Goal: Task Accomplishment & Management: Use online tool/utility

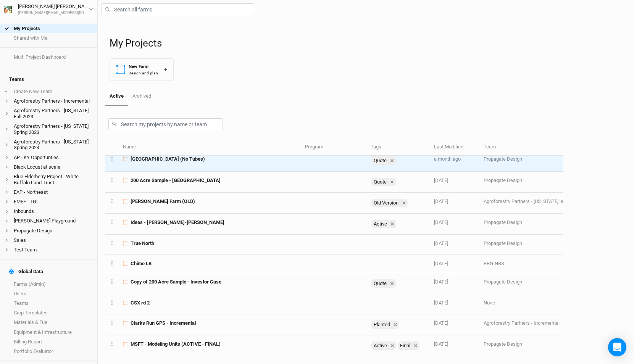
scroll to position [190, 0]
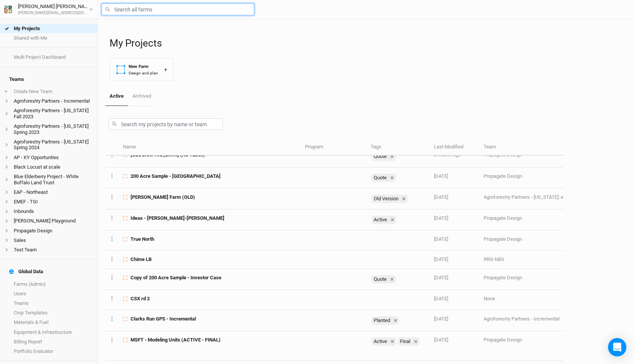
click at [143, 11] on input "text" at bounding box center [178, 9] width 153 height 12
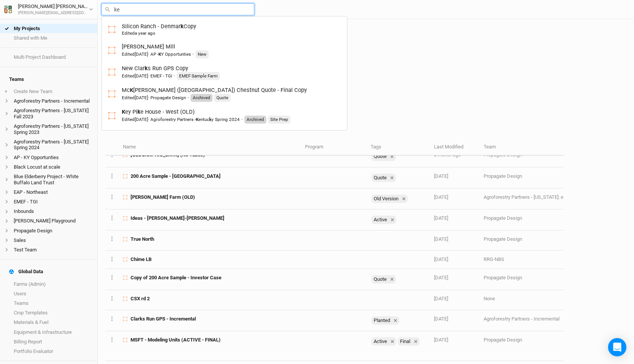
type input "kea"
type input "[PERSON_NAME], [US_STATE][GEOGRAPHIC_DATA]"
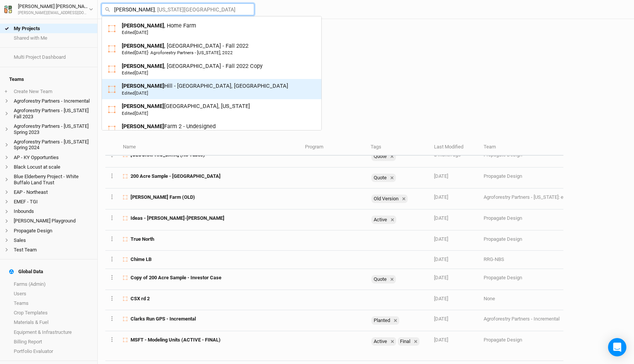
scroll to position [55, 0]
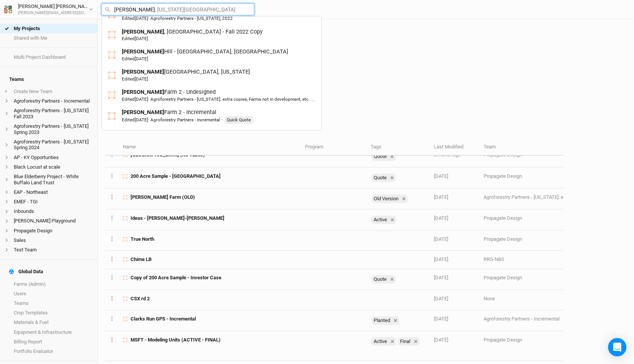
click at [117, 8] on input "[PERSON_NAME]" at bounding box center [178, 9] width 153 height 12
type input "we"
type input "[PERSON_NAME] Farm Examples"
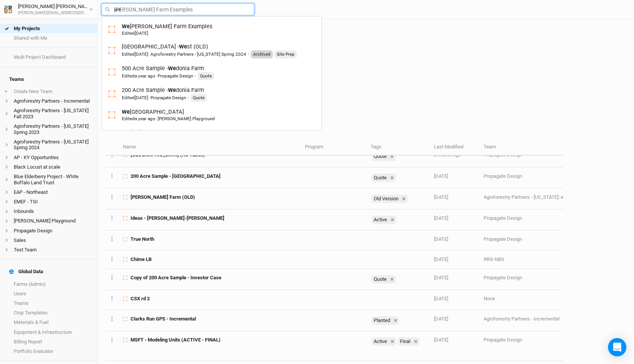
type input "wed"
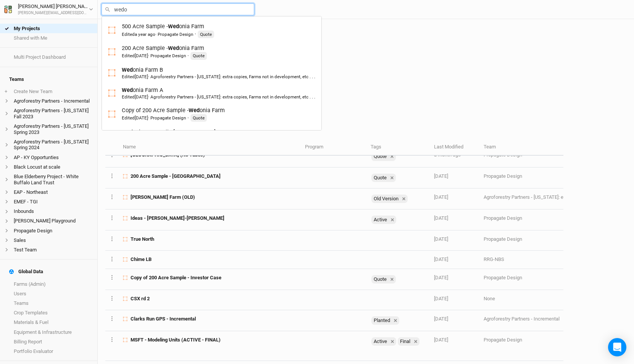
type input "wedon"
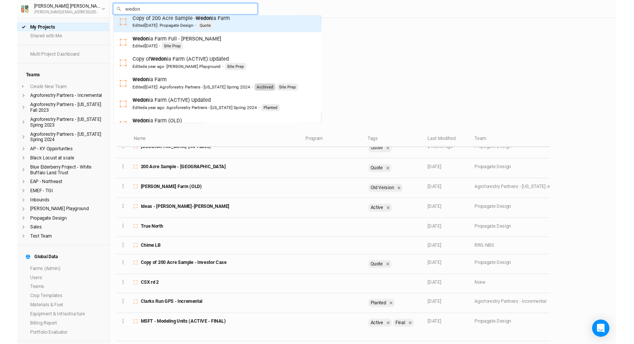
scroll to position [94, 0]
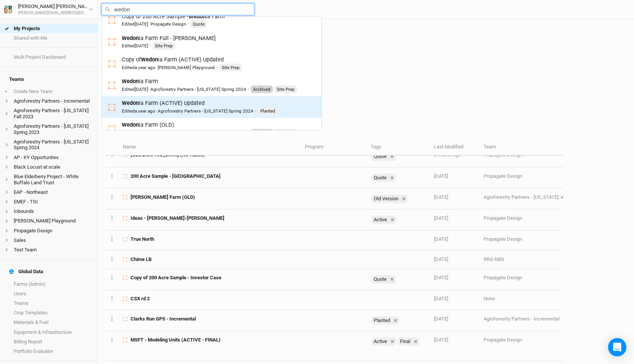
click at [169, 102] on div "Wedon ia Farm (ACTIVE) Updated Edited a year ago · Agroforestry Partners - [US_…" at bounding box center [200, 107] width 156 height 16
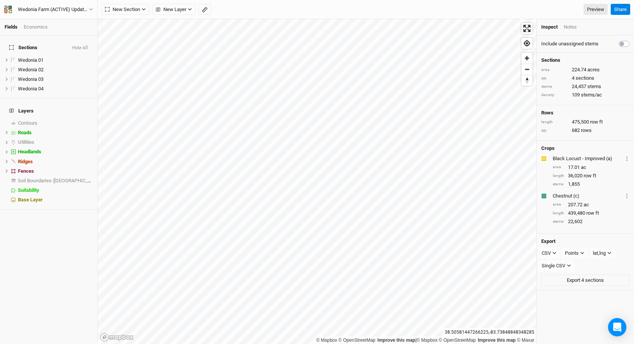
drag, startPoint x: 582, startPoint y: 221, endPoint x: 555, endPoint y: 188, distance: 42.6
drag, startPoint x: 554, startPoint y: 159, endPoint x: 582, endPoint y: 217, distance: 64.0
click at [582, 217] on div "Crops Colors Brown Orange Yellow Green Blue Purple Pink Red Black Locust - Impr…" at bounding box center [585, 188] width 97 height 94
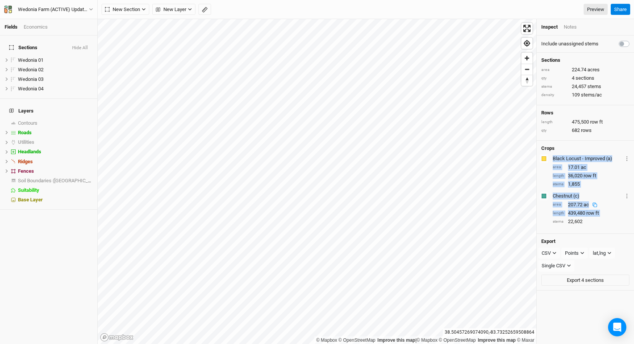
click at [585, 207] on div "207.72 ac" at bounding box center [584, 205] width 33 height 7
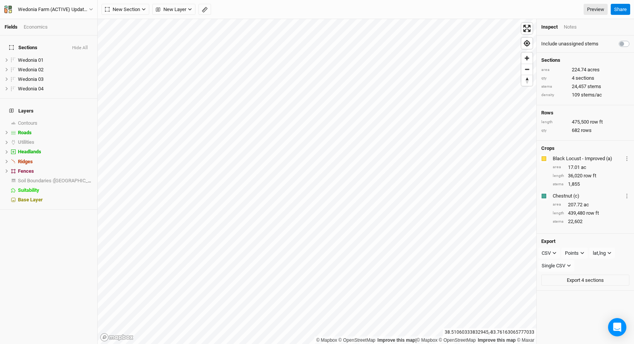
click at [88, 45] on button "Hide All" at bounding box center [80, 47] width 16 height 5
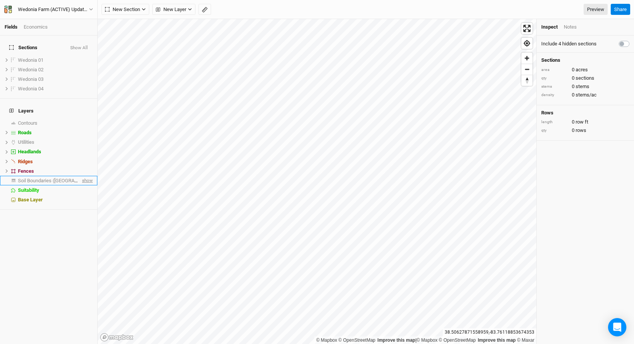
click at [85, 176] on span "show" at bounding box center [87, 181] width 12 height 10
click at [68, 178] on div "Soil Boundaries ([GEOGRAPHIC_DATA])" at bounding box center [50, 181] width 65 height 6
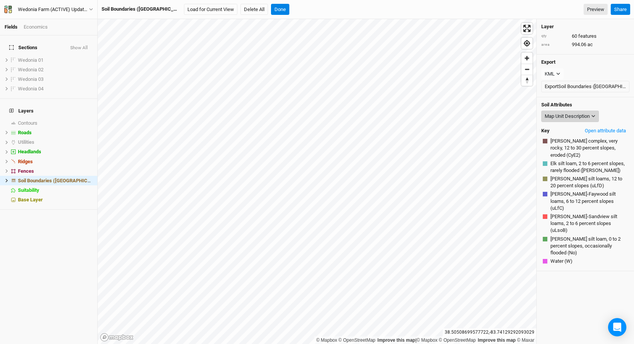
click at [574, 116] on div "Map Unit Description" at bounding box center [567, 117] width 45 height 8
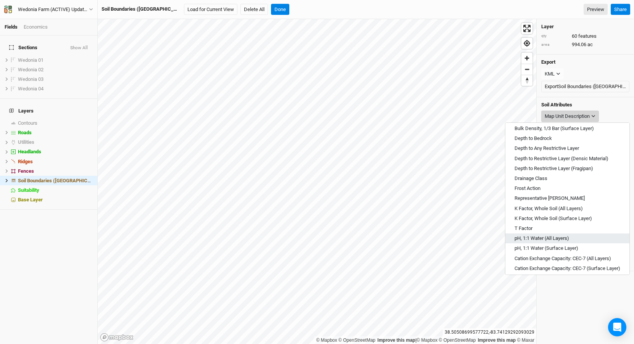
scroll to position [114, 0]
click at [576, 241] on button "pH, 1:1 Water (All Layers)" at bounding box center [567, 237] width 124 height 10
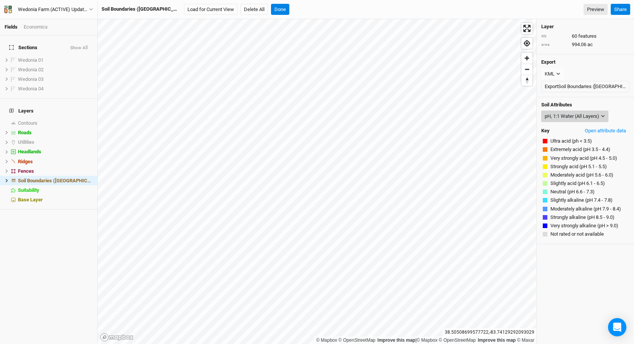
click at [564, 112] on button "pH, 1:1 Water (All Layers)" at bounding box center [574, 116] width 67 height 11
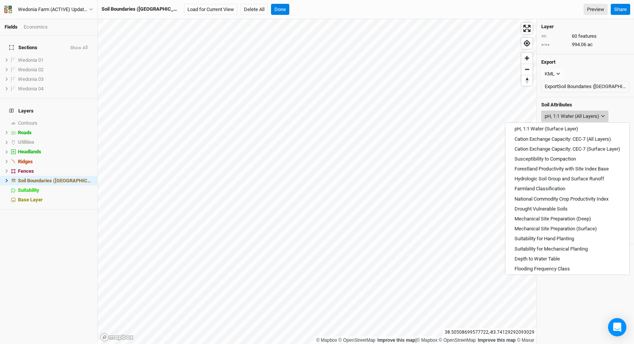
scroll to position [221, 0]
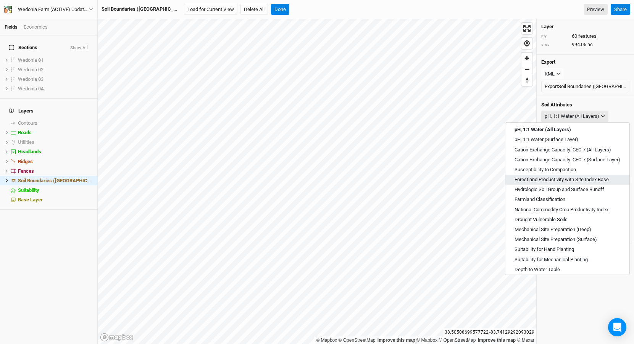
click at [590, 180] on span "Forestland Productivity with Site Index Base" at bounding box center [562, 179] width 94 height 7
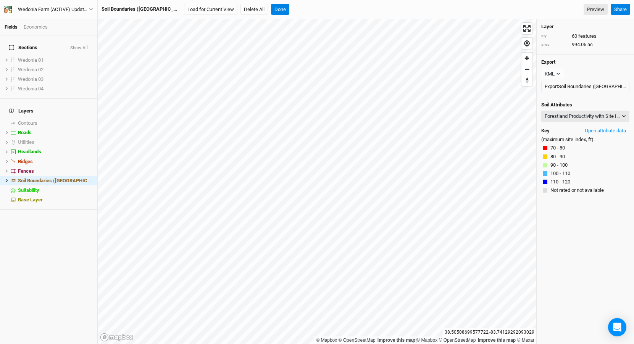
click at [601, 131] on button "Open attribute data" at bounding box center [605, 130] width 48 height 11
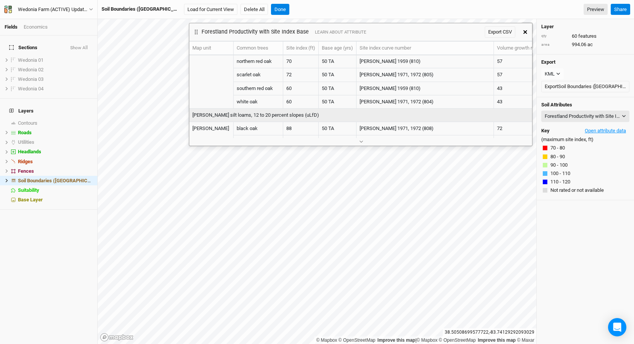
scroll to position [107, 0]
click at [524, 31] on icon "button" at bounding box center [525, 32] width 4 height 4
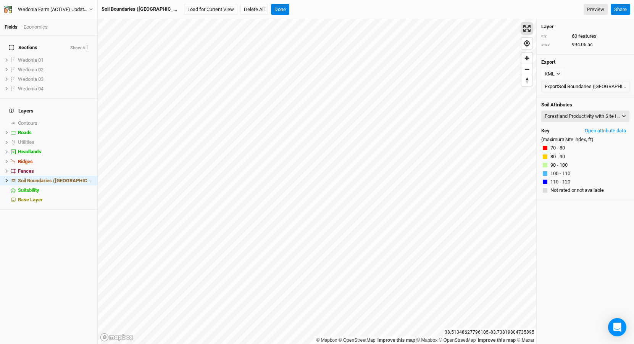
click at [526, 32] on span "Enter fullscreen" at bounding box center [526, 28] width 11 height 11
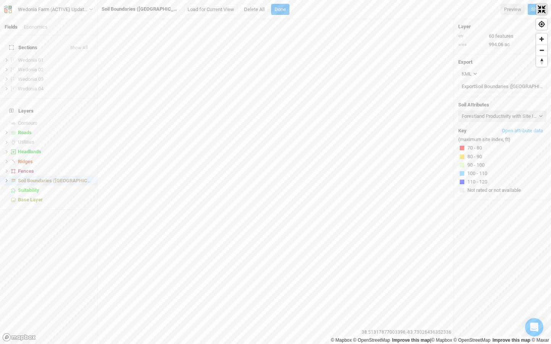
click at [540, 7] on span "Exit fullscreen" at bounding box center [541, 9] width 11 height 11
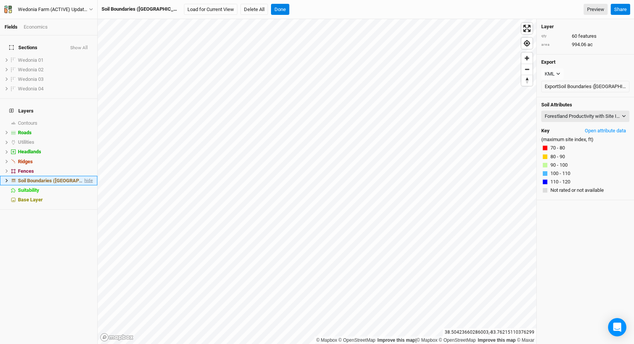
click at [86, 176] on span "hide" at bounding box center [88, 181] width 10 height 10
click at [271, 7] on button "Done" at bounding box center [280, 9] width 18 height 11
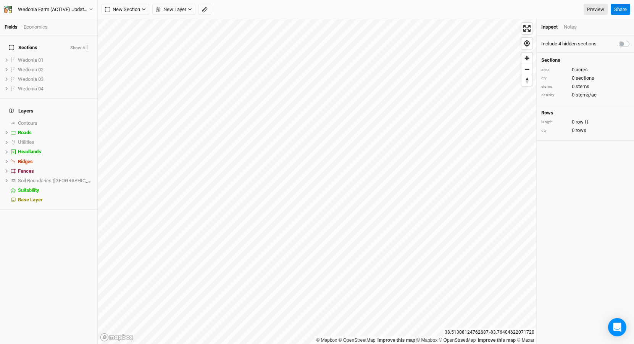
click at [85, 45] on button "Show All" at bounding box center [79, 47] width 18 height 5
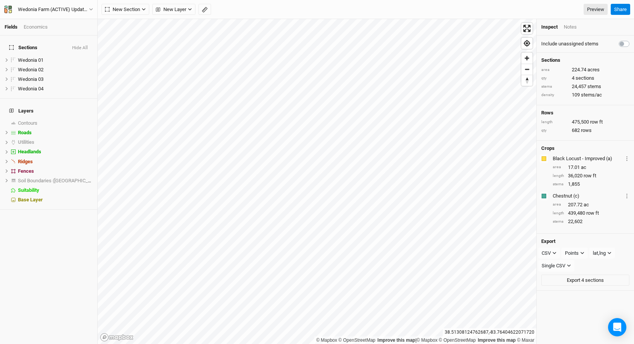
click at [33, 25] on div "Economics" at bounding box center [36, 27] width 24 height 7
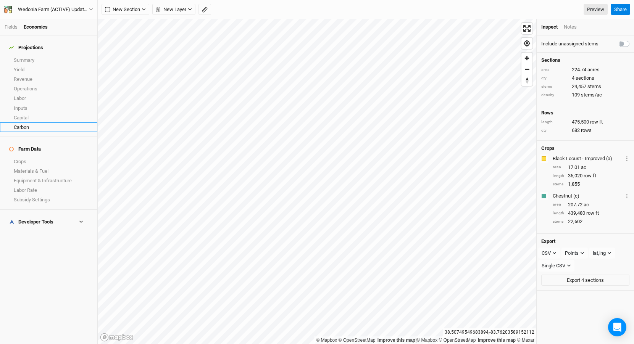
click at [35, 123] on link "Carbon" at bounding box center [48, 128] width 97 height 10
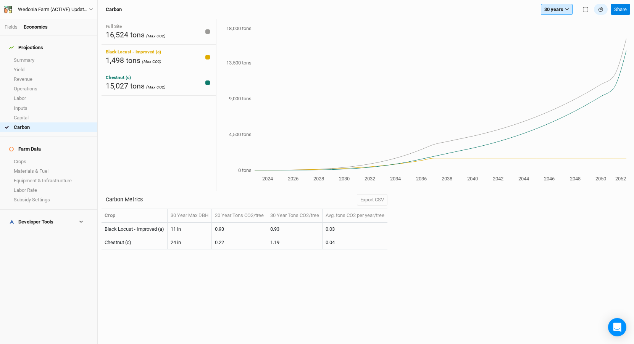
click at [558, 9] on button "30 years" at bounding box center [557, 9] width 32 height 11
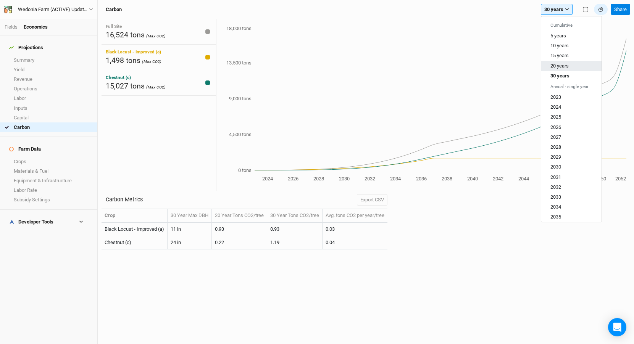
click at [561, 69] on button "20 years" at bounding box center [571, 66] width 60 height 10
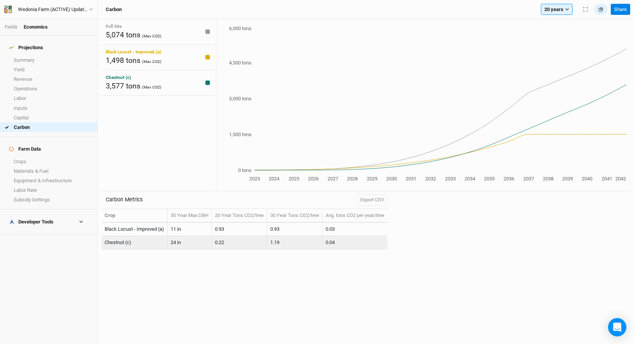
drag, startPoint x: 151, startPoint y: 226, endPoint x: 315, endPoint y: 245, distance: 165.1
click at [313, 244] on tbody "Black Locust - Improved (a) 11 in 0.93 0.93 0.03 Chestnut (c) 24 in 0.22 1.19 0…" at bounding box center [245, 236] width 286 height 27
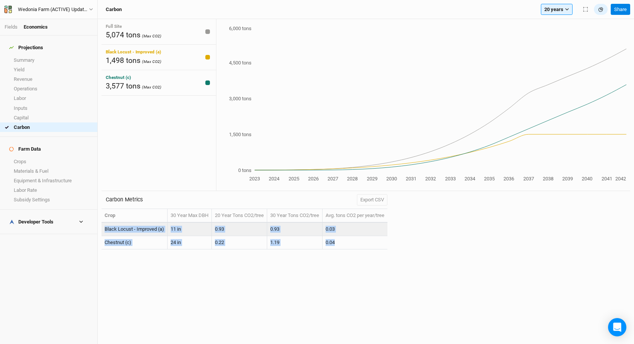
drag, startPoint x: 342, startPoint y: 241, endPoint x: 106, endPoint y: 224, distance: 236.5
click at [106, 224] on tbody "Black Locust - Improved (a) 11 in 0.93 0.93 0.03 Chestnut (c) 24 in 0.22 1.19 0…" at bounding box center [245, 236] width 286 height 27
click at [106, 229] on td "Black Locust - Improved (a)" at bounding box center [135, 229] width 66 height 13
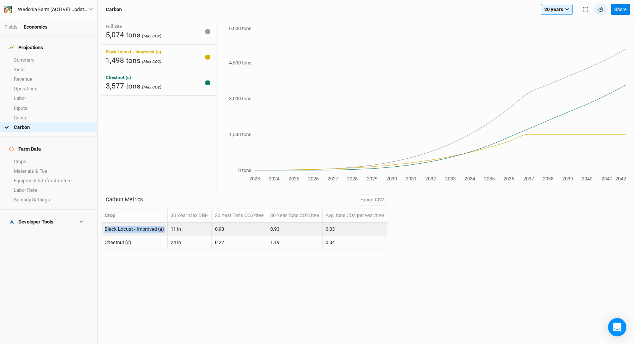
click at [106, 229] on td "Black Locust - Improved (a)" at bounding box center [135, 229] width 66 height 13
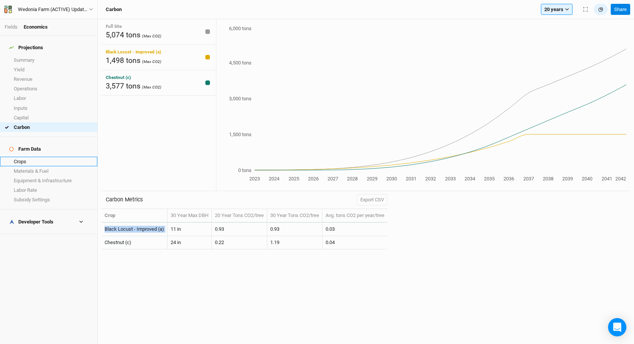
click at [30, 157] on link "Crops" at bounding box center [48, 162] width 97 height 10
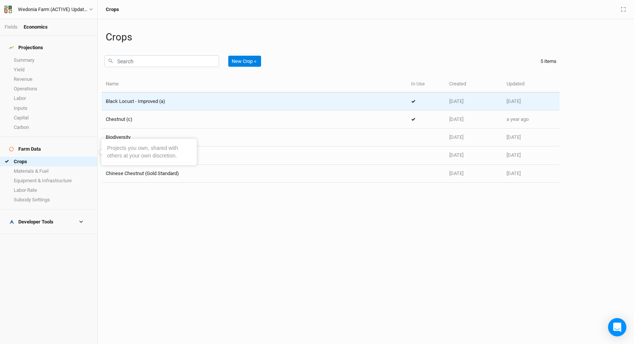
click at [150, 103] on span "Black Locust - Improved (a)" at bounding box center [136, 101] width 60 height 6
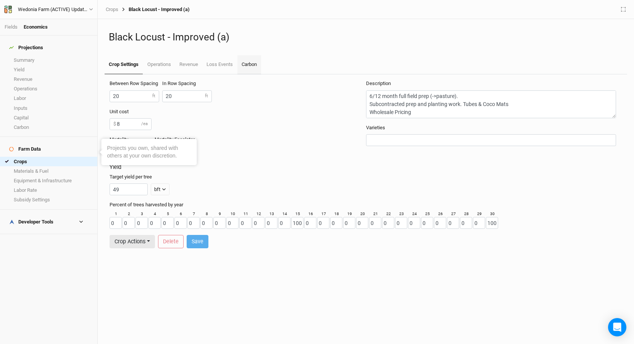
click at [255, 70] on link "Carbon" at bounding box center [249, 64] width 24 height 19
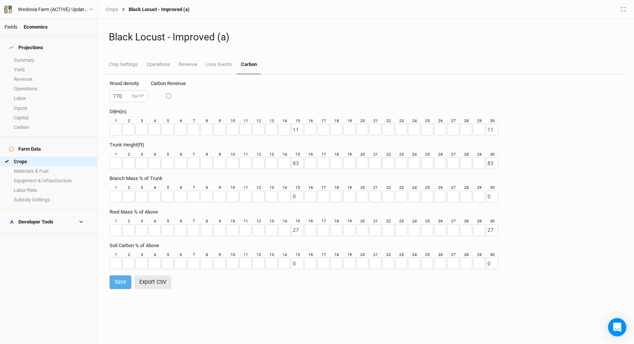
click at [15, 26] on link "Fields" at bounding box center [11, 27] width 13 height 6
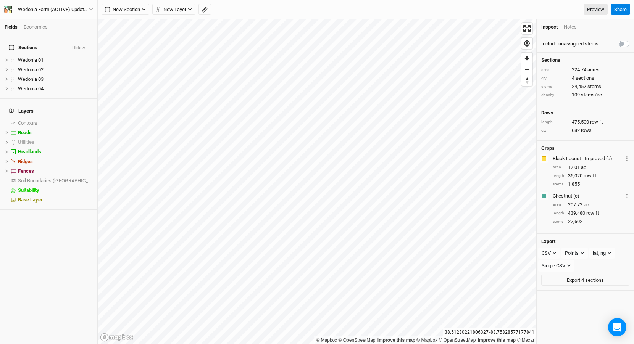
click at [38, 30] on div "Economics" at bounding box center [36, 27] width 24 height 7
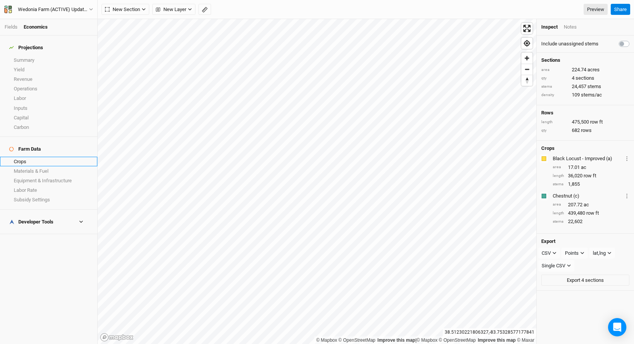
click at [35, 157] on link "Crops" at bounding box center [48, 162] width 97 height 10
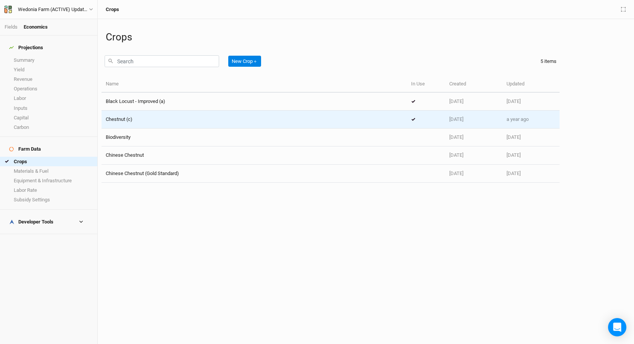
click at [160, 121] on div "Chestnut (c)" at bounding box center [254, 119] width 297 height 7
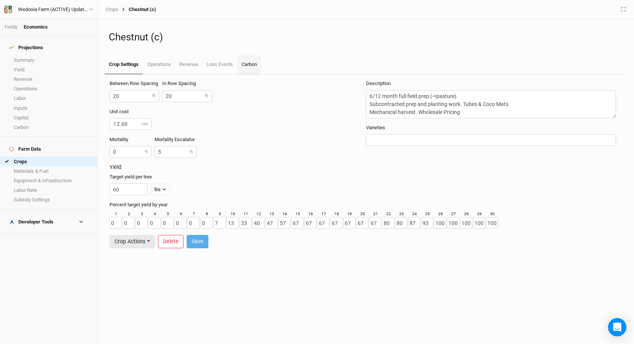
click at [249, 67] on link "Carbon" at bounding box center [249, 64] width 24 height 19
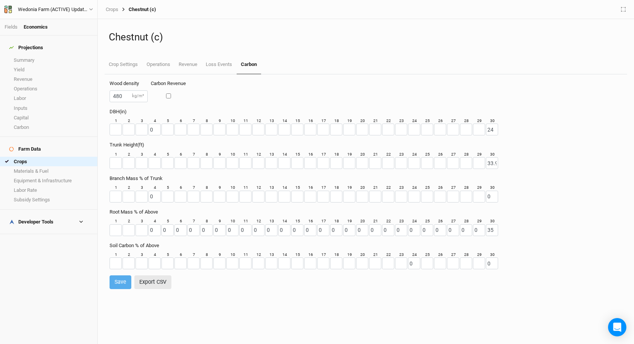
click at [259, 102] on div "Wood density 480 kg/m³ Carbon Revenue" at bounding box center [366, 94] width 513 height 28
click at [166, 131] on input "number" at bounding box center [167, 130] width 12 height 12
click at [216, 118] on div "9" at bounding box center [219, 127] width 13 height 18
click at [11, 26] on link "Fields" at bounding box center [11, 27] width 13 height 6
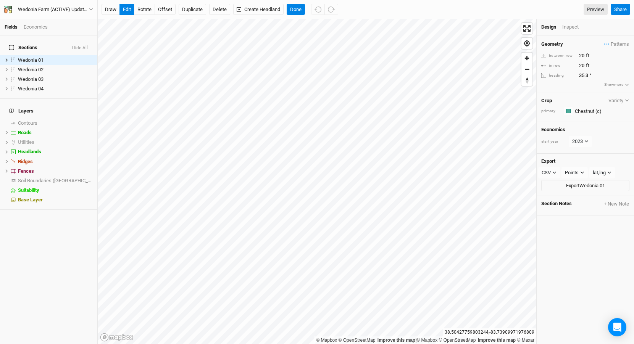
click at [548, 141] on div "start year" at bounding box center [554, 142] width 27 height 6
click at [581, 140] on button "2023" at bounding box center [580, 141] width 23 height 11
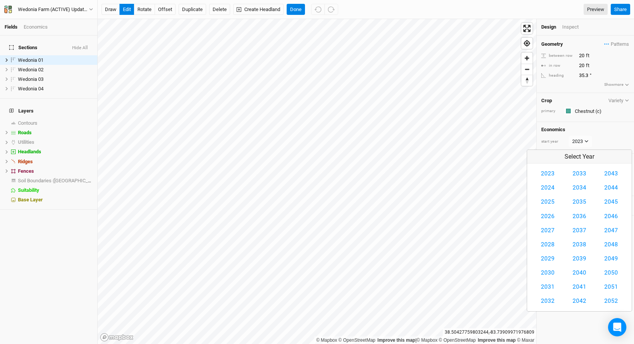
click at [605, 125] on div "Economics start year [DATE]" at bounding box center [585, 137] width 97 height 31
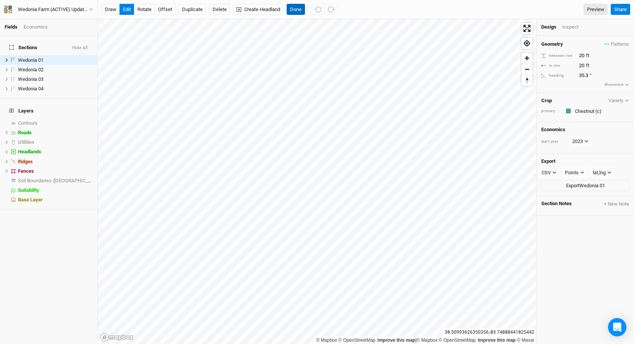
click at [297, 11] on button "Done" at bounding box center [296, 9] width 18 height 11
click at [294, 15] on button "Done" at bounding box center [296, 9] width 18 height 11
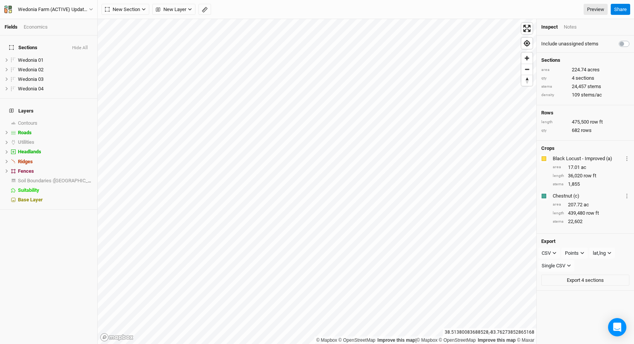
click at [37, 27] on div "Economics" at bounding box center [36, 27] width 24 height 7
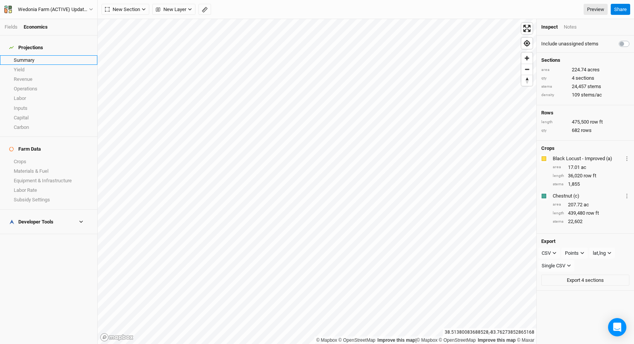
click at [41, 58] on link "Summary" at bounding box center [48, 60] width 97 height 10
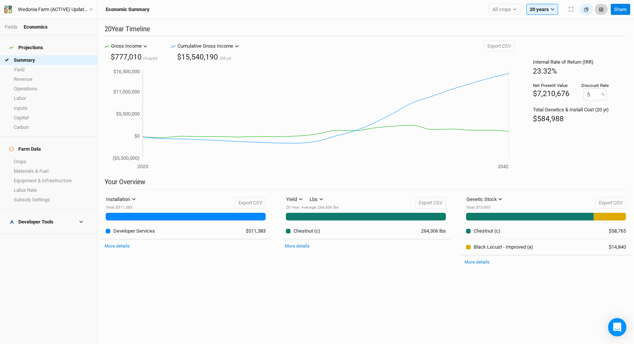
click at [600, 9] on icon "button" at bounding box center [601, 10] width 4 height 4
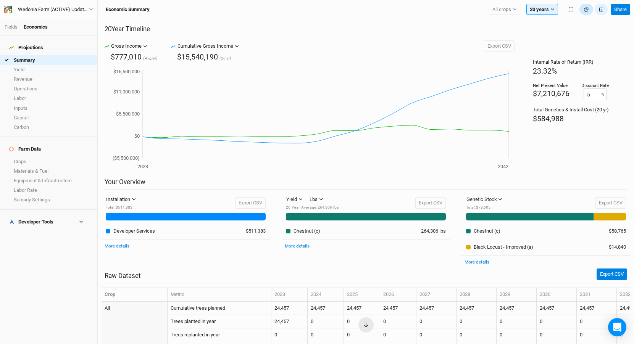
click at [586, 9] on icon "button" at bounding box center [586, 9] width 4 height 4
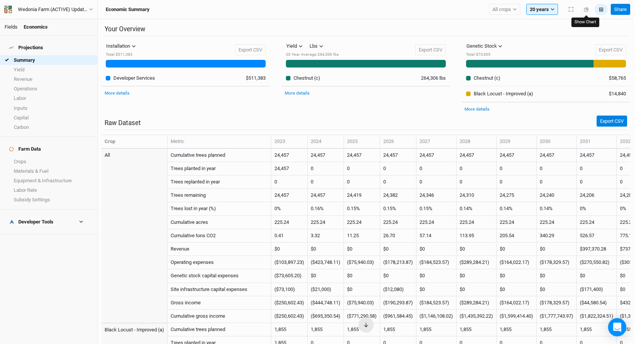
click at [10, 28] on link "Fields" at bounding box center [11, 27] width 13 height 6
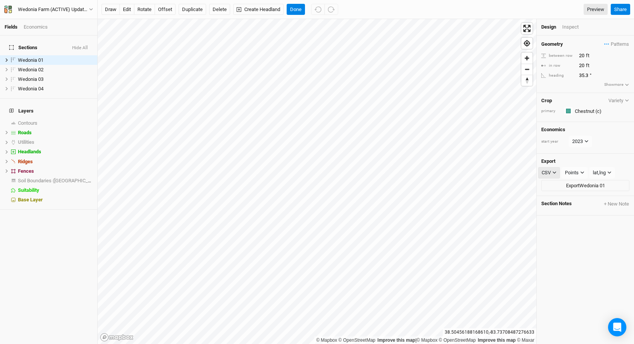
click at [556, 171] on icon "button" at bounding box center [554, 173] width 4 height 4
click at [561, 239] on button "SHP" at bounding box center [569, 235] width 60 height 12
click at [575, 171] on div "Points" at bounding box center [572, 173] width 14 height 8
click at [595, 263] on div "Geometry Patterns Temperate Stata view ＋ New in-row pattern between row 20 ft i…" at bounding box center [585, 189] width 97 height 309
click at [553, 172] on icon "button" at bounding box center [554, 173] width 3 height 2
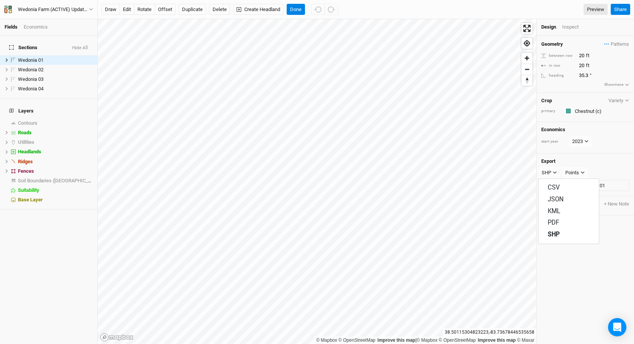
click at [609, 154] on div "Export SHP Points Points Rows Boundary Landmark lines Export [GEOGRAPHIC_DATA] …" at bounding box center [585, 175] width 97 height 43
click at [556, 171] on icon "button" at bounding box center [555, 173] width 4 height 4
click at [571, 156] on div "Export SHP Points Points Rows Boundary Landmark lines Export [GEOGRAPHIC_DATA] …" at bounding box center [585, 175] width 97 height 43
click at [39, 26] on div "Economics" at bounding box center [36, 27] width 24 height 7
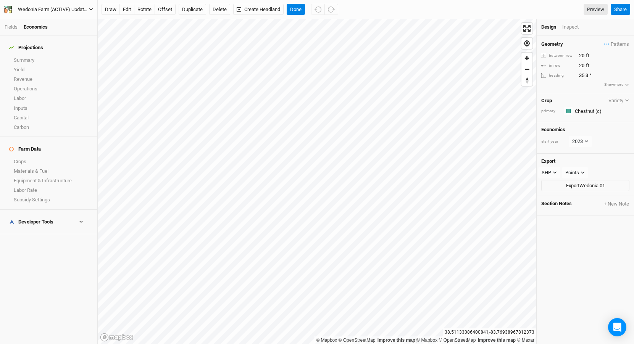
click at [40, 10] on div "Wedonia Farm (ACTIVE) Updated" at bounding box center [53, 10] width 71 height 8
drag, startPoint x: 44, startPoint y: 22, endPoint x: 83, endPoint y: 2, distance: 43.4
click at [86, 142] on h4 "Farm Data" at bounding box center [49, 149] width 88 height 15
click at [295, 10] on button "Done" at bounding box center [296, 9] width 18 height 11
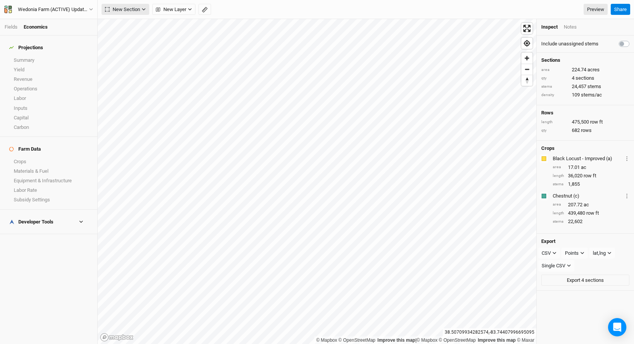
click at [129, 8] on span "New Section" at bounding box center [122, 10] width 35 height 8
click at [128, 23] on div "Grid" at bounding box center [123, 25] width 11 height 9
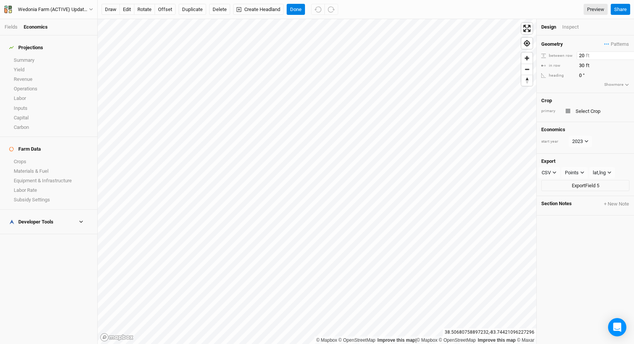
click at [581, 58] on input "20" at bounding box center [610, 56] width 66 height 8
type input "50"
type input "144.9"
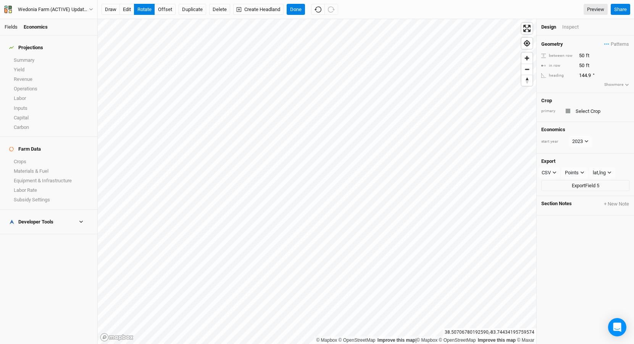
click at [7, 29] on link "Fields" at bounding box center [11, 27] width 13 height 6
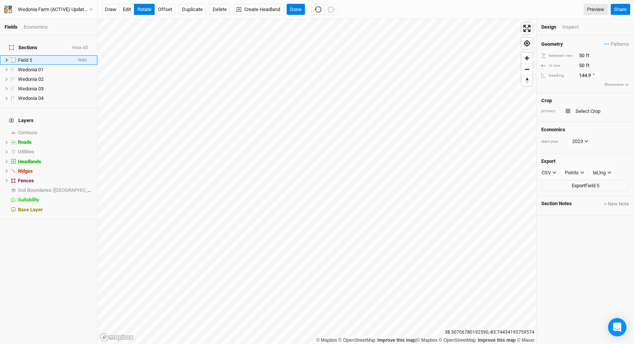
click at [6, 58] on icon at bounding box center [7, 60] width 4 height 4
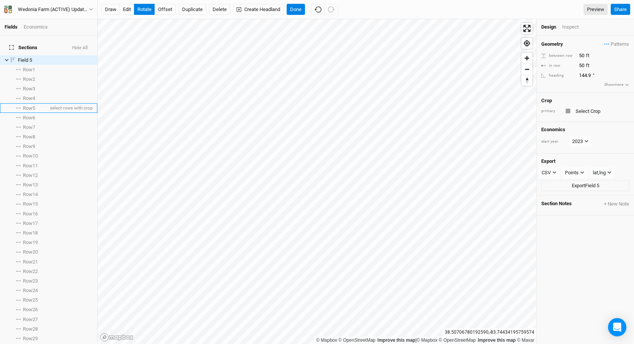
click at [32, 105] on span "Row 5" at bounding box center [29, 108] width 12 height 6
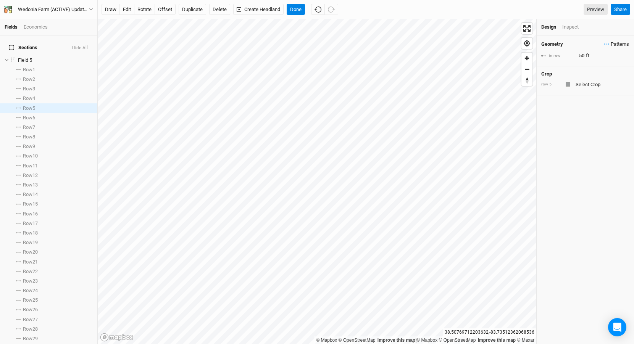
click at [614, 41] on span "Patterns" at bounding box center [616, 44] width 25 height 8
click at [593, 59] on button "Temperate Stata" at bounding box center [586, 58] width 48 height 12
click at [606, 44] on icon "button" at bounding box center [606, 44] width 5 height 1
click at [621, 60] on button "view" at bounding box center [620, 59] width 21 height 12
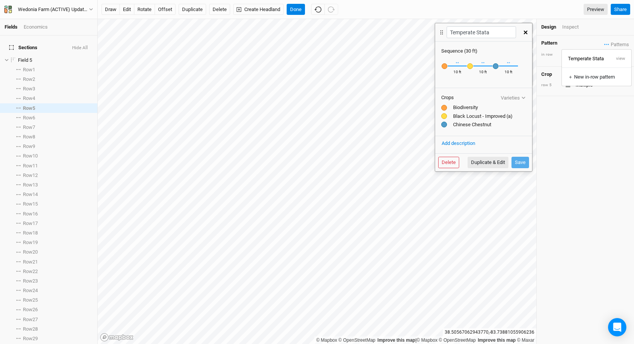
click at [523, 34] on button "button" at bounding box center [525, 33] width 13 height 14
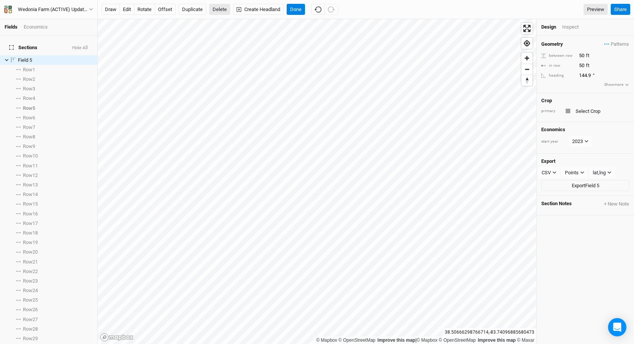
click at [221, 10] on button "Delete" at bounding box center [219, 9] width 21 height 11
click at [228, 10] on button "Confirm" at bounding box center [225, 9] width 24 height 11
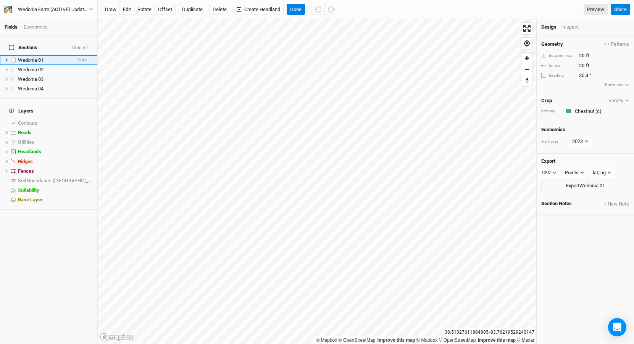
click at [5, 58] on icon at bounding box center [7, 60] width 4 height 4
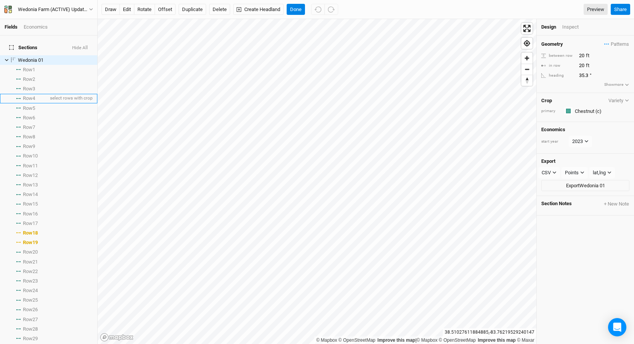
click at [34, 95] on span "Row 4" at bounding box center [29, 98] width 12 height 6
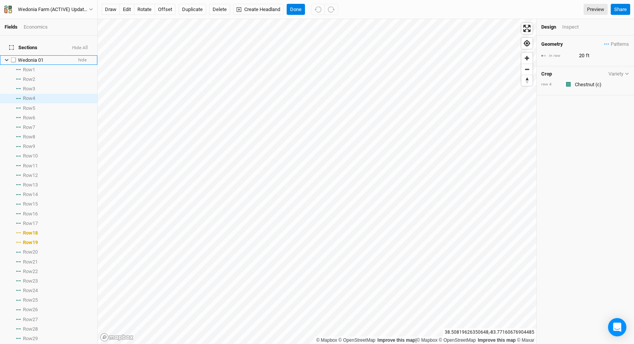
click at [6, 58] on icon at bounding box center [7, 60] width 4 height 4
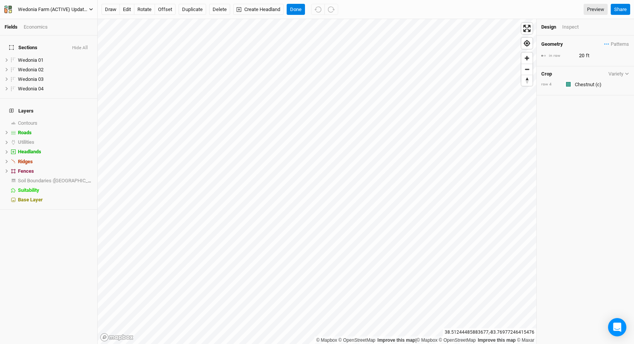
click at [52, 8] on div "Wedonia Farm (ACTIVE) Updated" at bounding box center [53, 10] width 71 height 8
click at [67, 21] on button "Back" at bounding box center [63, 21] width 60 height 10
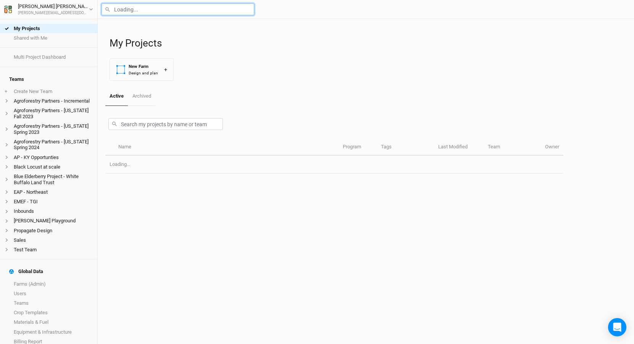
click at [162, 10] on input "text" at bounding box center [178, 9] width 153 height 12
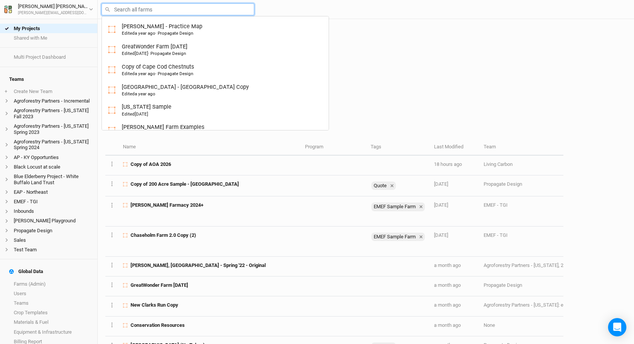
type input "n"
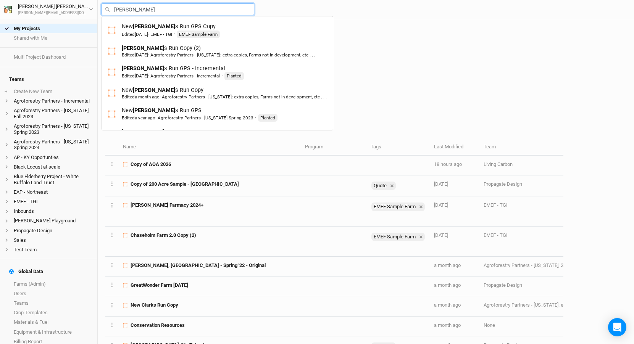
type input "clarks"
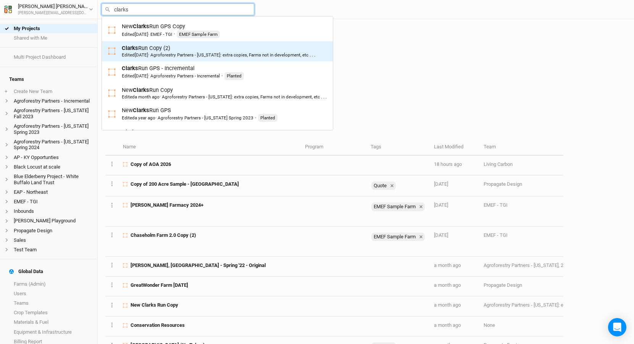
click at [194, 50] on div "Clarks Run Copy (2) Edited [DATE] · Agroforestry Partners - [US_STATE]: extra c…" at bounding box center [219, 51] width 194 height 14
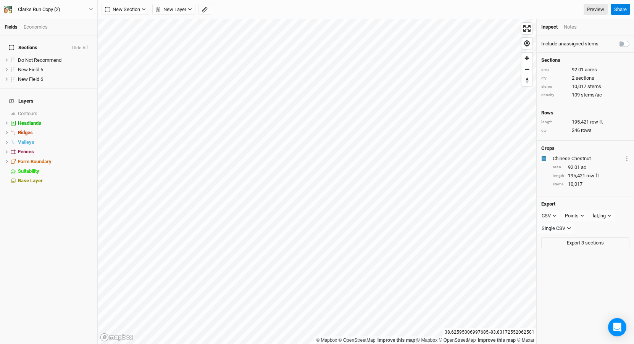
click at [85, 40] on h4 "Sections Hide All" at bounding box center [49, 47] width 88 height 15
click at [84, 45] on button "Hide All" at bounding box center [80, 47] width 16 height 5
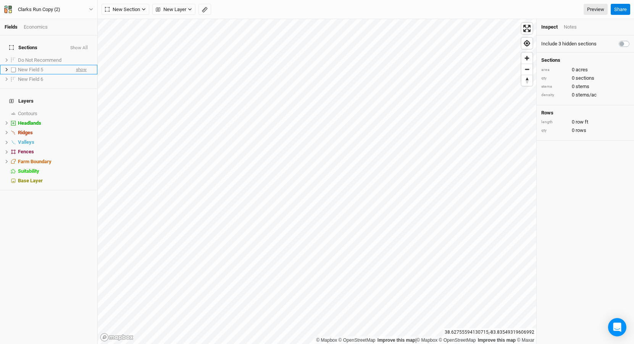
click at [81, 65] on span "show" at bounding box center [81, 70] width 11 height 10
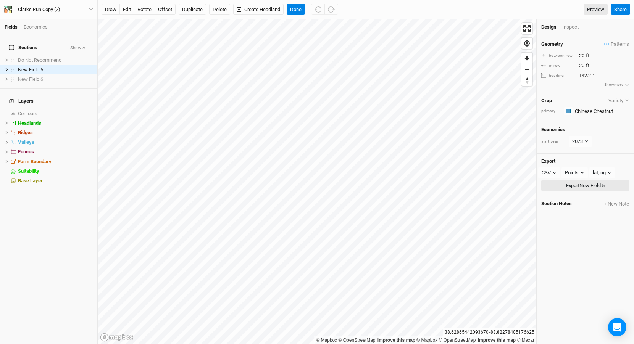
click at [571, 180] on button "Export New Field 5" at bounding box center [585, 185] width 88 height 11
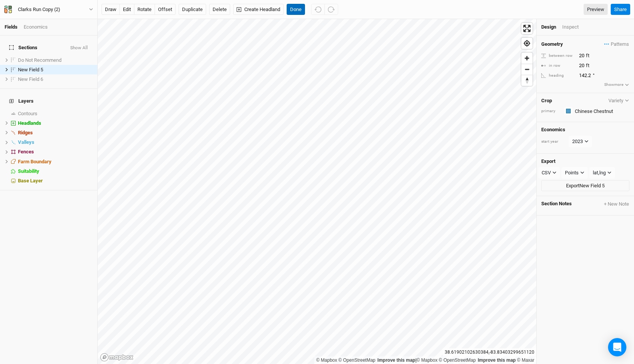
click at [302, 4] on button "Done" at bounding box center [296, 9] width 18 height 11
